Goal: Obtain resource: Download file/media

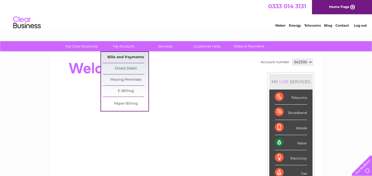
click at [125, 56] on link "Bills and Payments" at bounding box center [125, 57] width 45 height 11
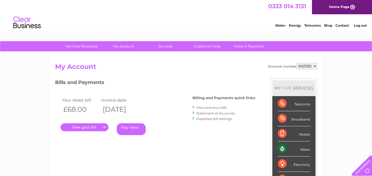
click at [90, 127] on link "." at bounding box center [85, 128] width 48 height 8
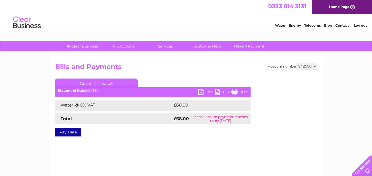
click at [207, 93] on link "PDF" at bounding box center [206, 93] width 17 height 8
click at [314, 67] on select "942590 945272 968657 988563" at bounding box center [306, 66] width 21 height 7
click at [296, 63] on select "942590 945272 968657 988563" at bounding box center [306, 66] width 21 height 7
click at [314, 66] on select "942590 945272 968657 988563" at bounding box center [306, 66] width 21 height 7
click at [296, 63] on select "942590 945272 968657 988563" at bounding box center [306, 66] width 21 height 7
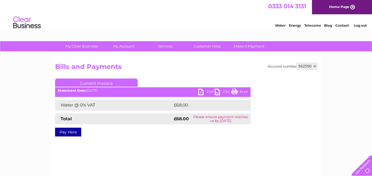
click at [314, 65] on select "942590 945272 968657 988563" at bounding box center [306, 66] width 21 height 7
select select "945272"
click at [296, 63] on select "942590 945272 968657 988563" at bounding box center [306, 66] width 21 height 7
click at [203, 92] on link "PDF" at bounding box center [206, 93] width 17 height 8
